Goal: Find specific page/section: Find specific page/section

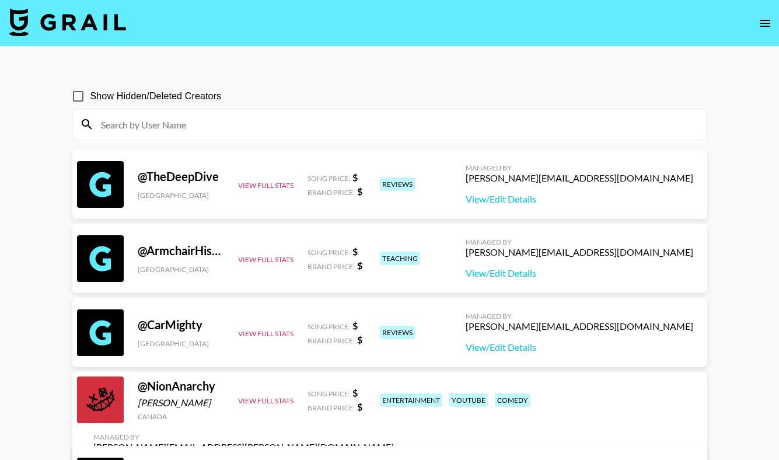
click at [100, 20] on img at bounding box center [67, 22] width 117 height 28
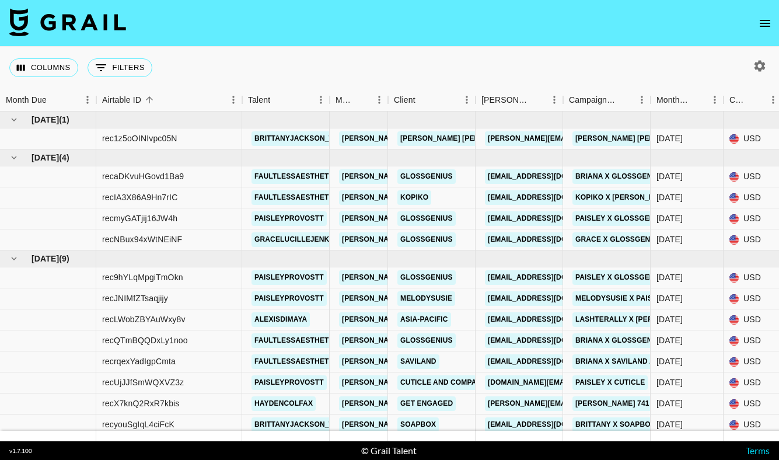
click at [71, 23] on img at bounding box center [67, 22] width 117 height 28
click at [73, 25] on img at bounding box center [67, 22] width 117 height 28
click at [49, 22] on img at bounding box center [67, 22] width 117 height 28
click at [107, 19] on img at bounding box center [67, 22] width 117 height 28
click at [103, 23] on img at bounding box center [67, 22] width 117 height 28
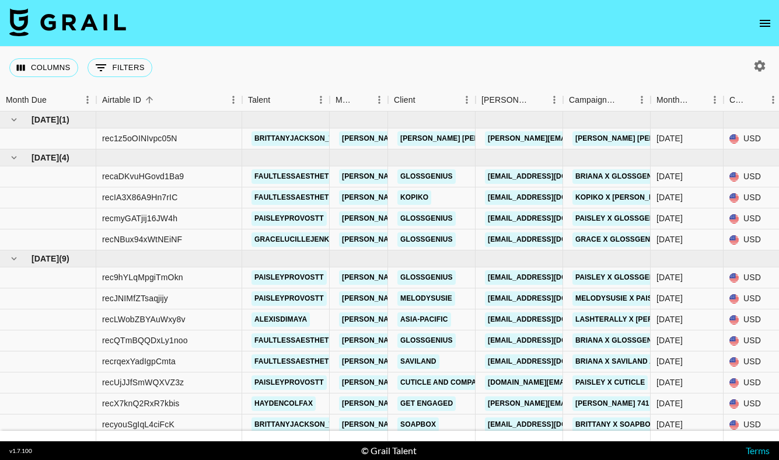
click at [93, 16] on img at bounding box center [67, 22] width 117 height 28
click at [92, 22] on img at bounding box center [67, 22] width 117 height 28
click at [99, 20] on img at bounding box center [67, 22] width 117 height 28
click at [99, 28] on img at bounding box center [67, 22] width 117 height 28
click at [768, 32] on button "open drawer" at bounding box center [764, 23] width 23 height 23
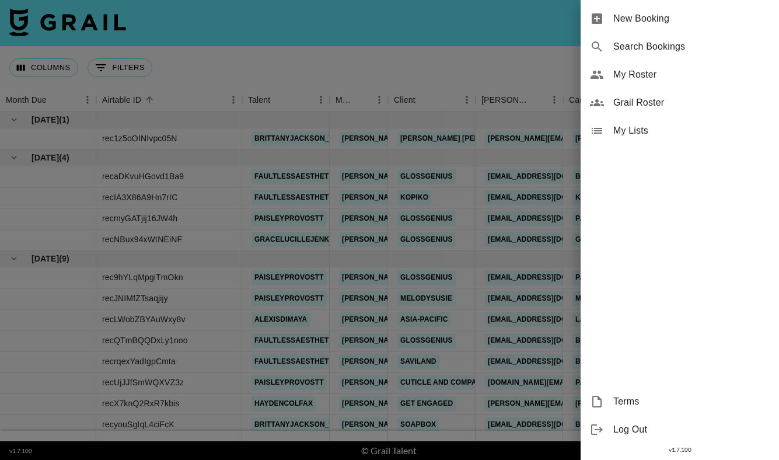
click at [680, 74] on span "My Roster" at bounding box center [691, 75] width 156 height 14
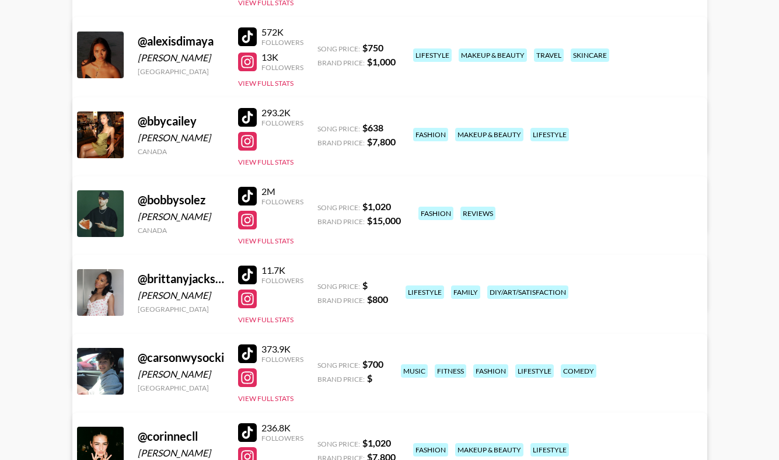
scroll to position [243, 0]
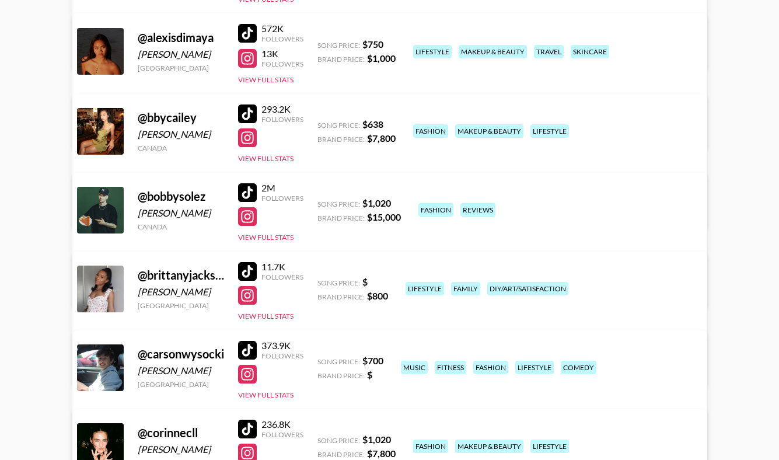
click at [100, 212] on div at bounding box center [100, 210] width 47 height 47
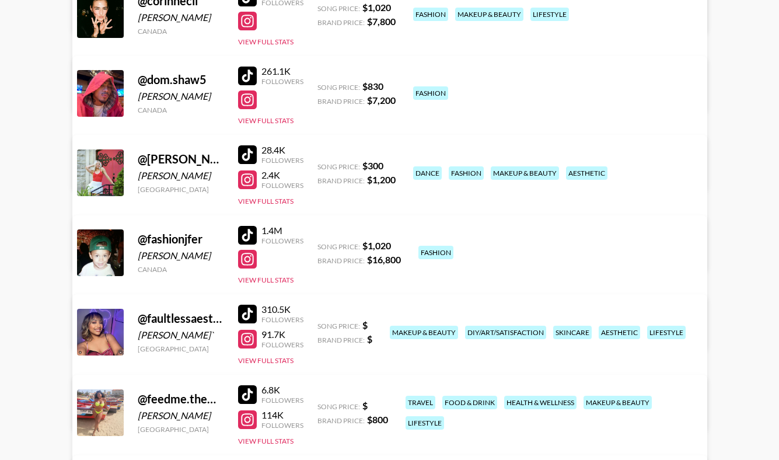
scroll to position [767, 0]
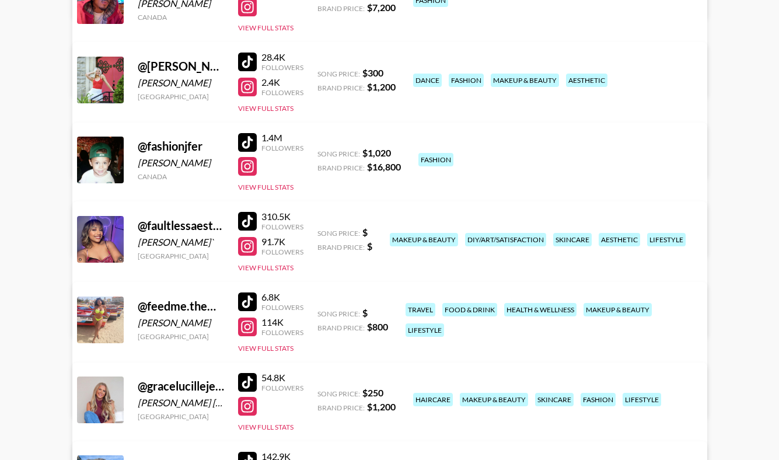
drag, startPoint x: 99, startPoint y: 178, endPoint x: 99, endPoint y: 206, distance: 28.0
click at [99, 182] on div at bounding box center [100, 160] width 47 height 47
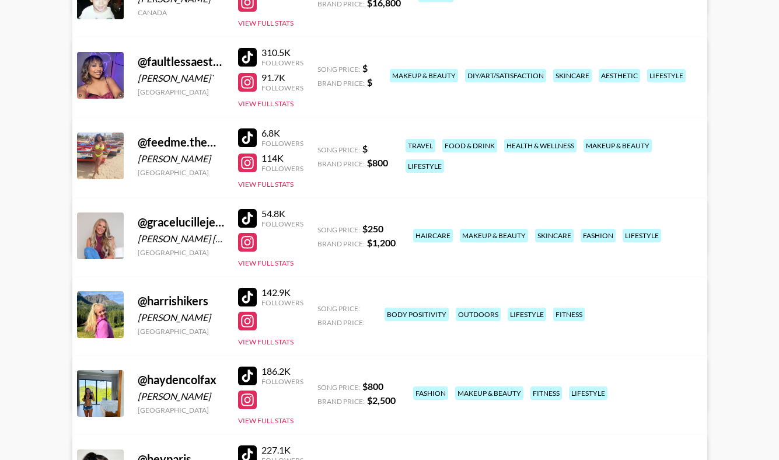
click at [99, 151] on div at bounding box center [100, 155] width 47 height 47
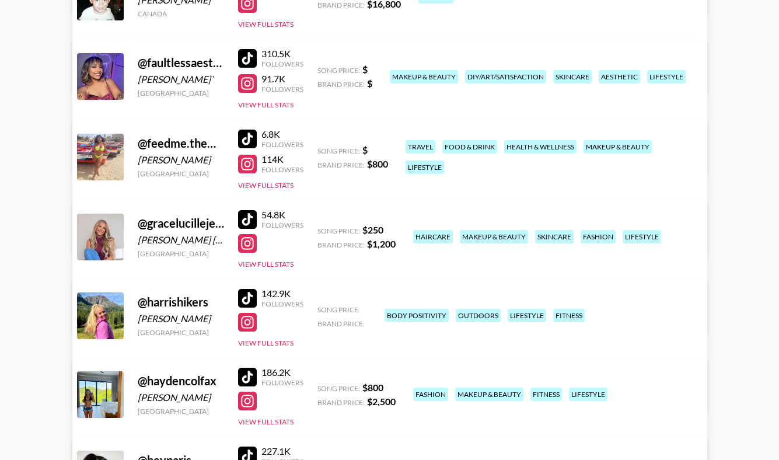
scroll to position [1032, 0]
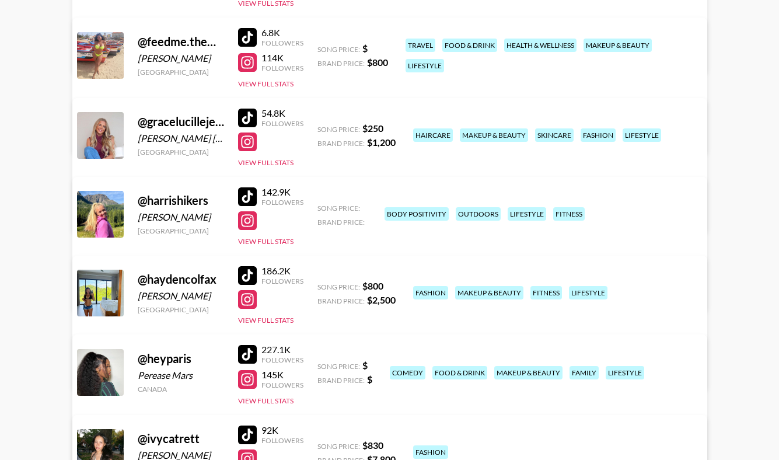
click at [102, 140] on div at bounding box center [100, 135] width 47 height 47
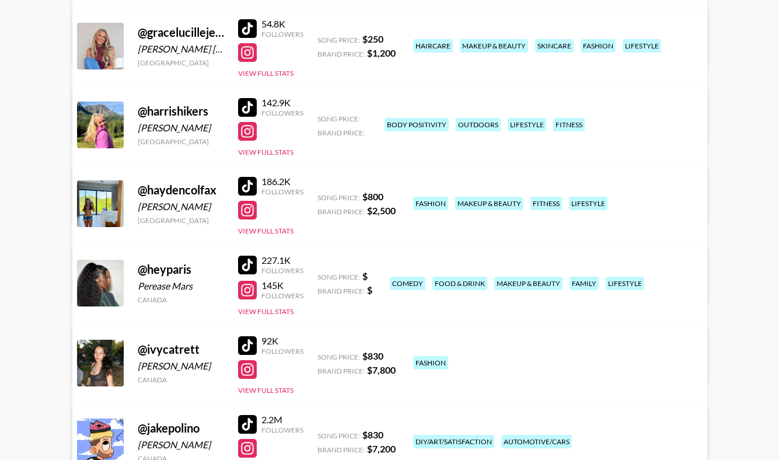
scroll to position [1124, 0]
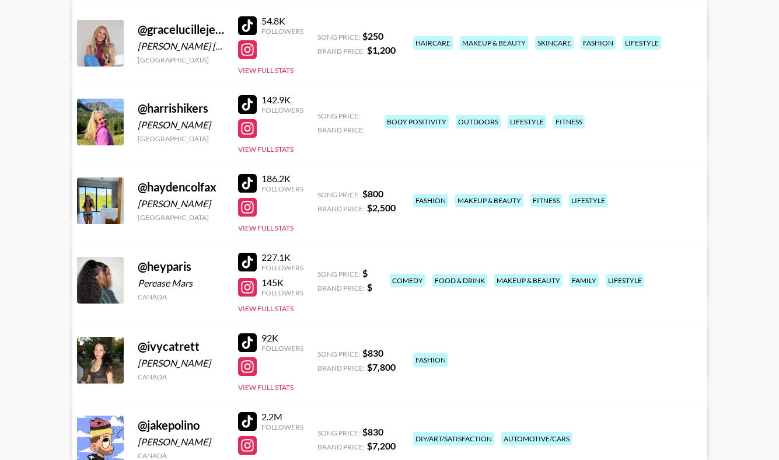
click at [96, 130] on div at bounding box center [100, 122] width 47 height 47
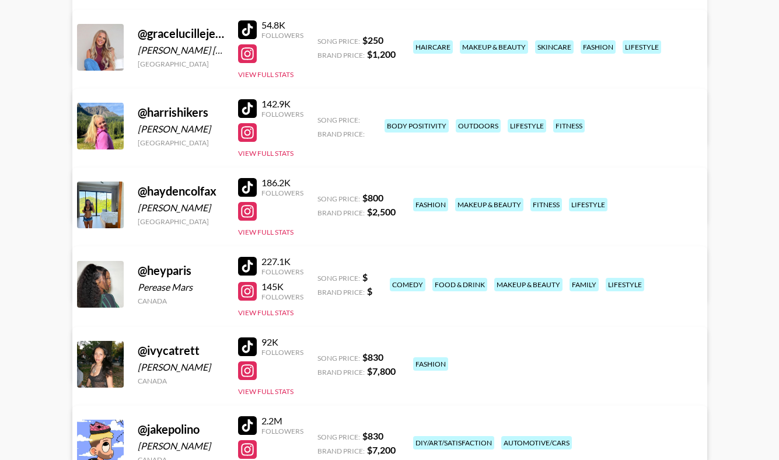
click at [84, 198] on div at bounding box center [100, 204] width 47 height 47
